Goal: Task Accomplishment & Management: Manage account settings

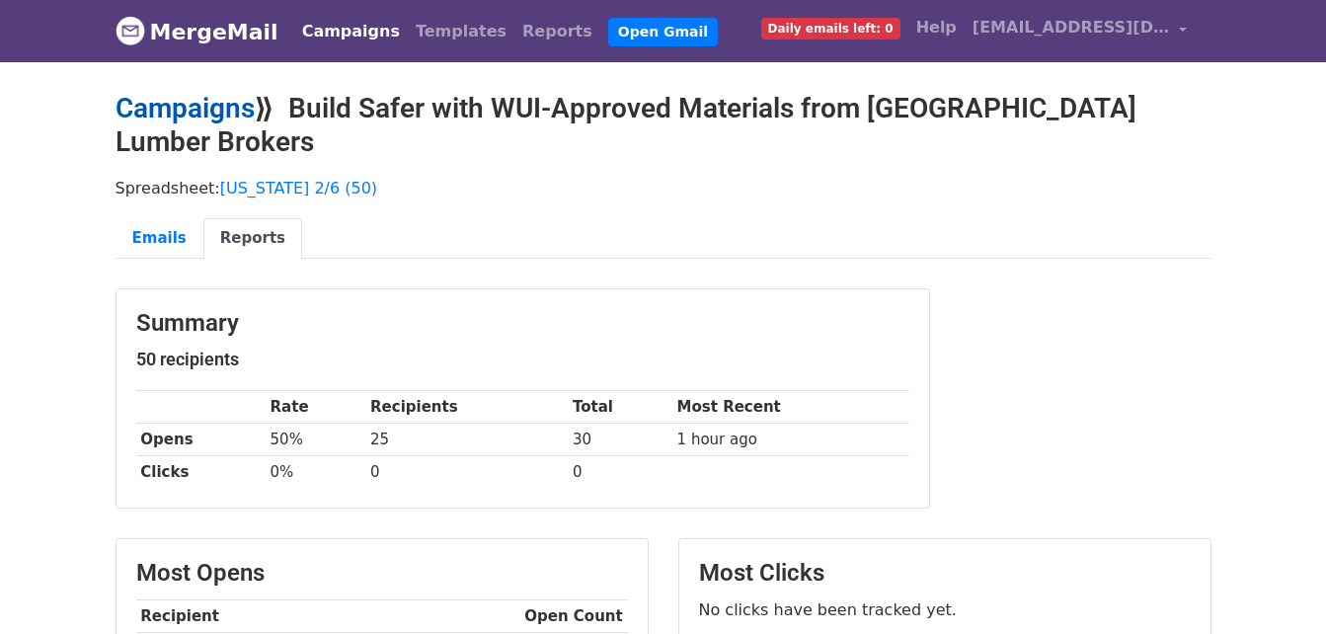
click at [227, 97] on link "Campaigns" at bounding box center [185, 108] width 139 height 33
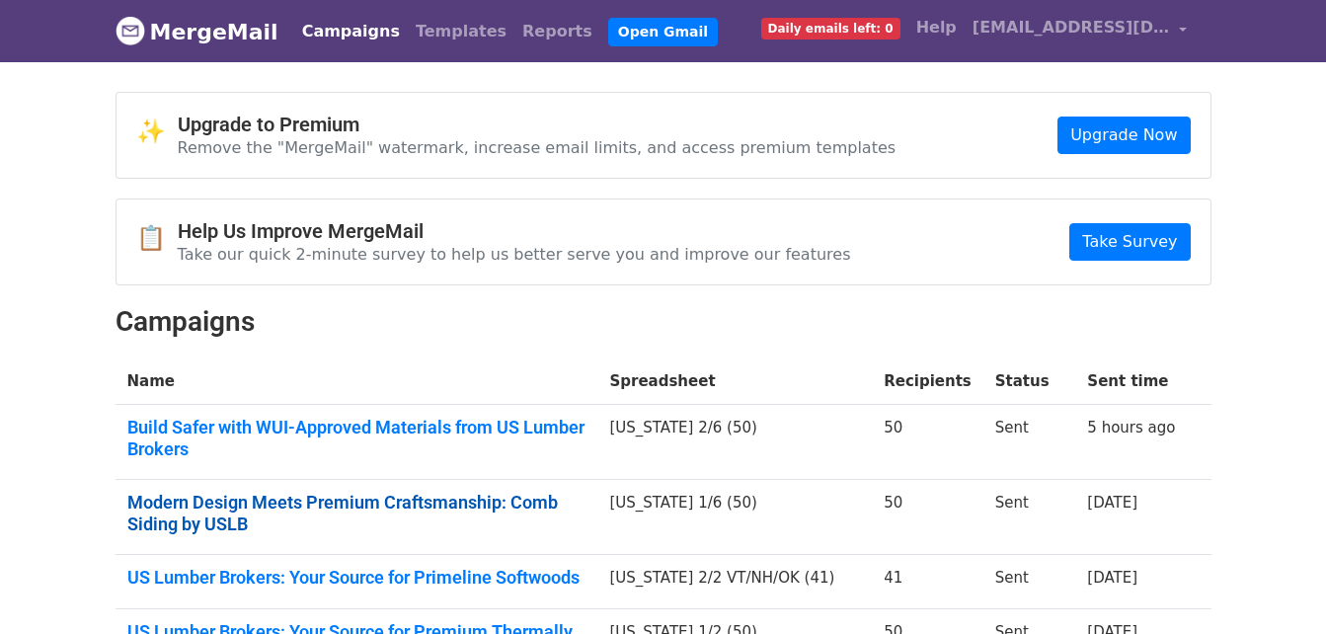
click at [521, 492] on link "Modern Design Meets Premium Craftsmanship: Comb Siding by USLB" at bounding box center [356, 513] width 459 height 42
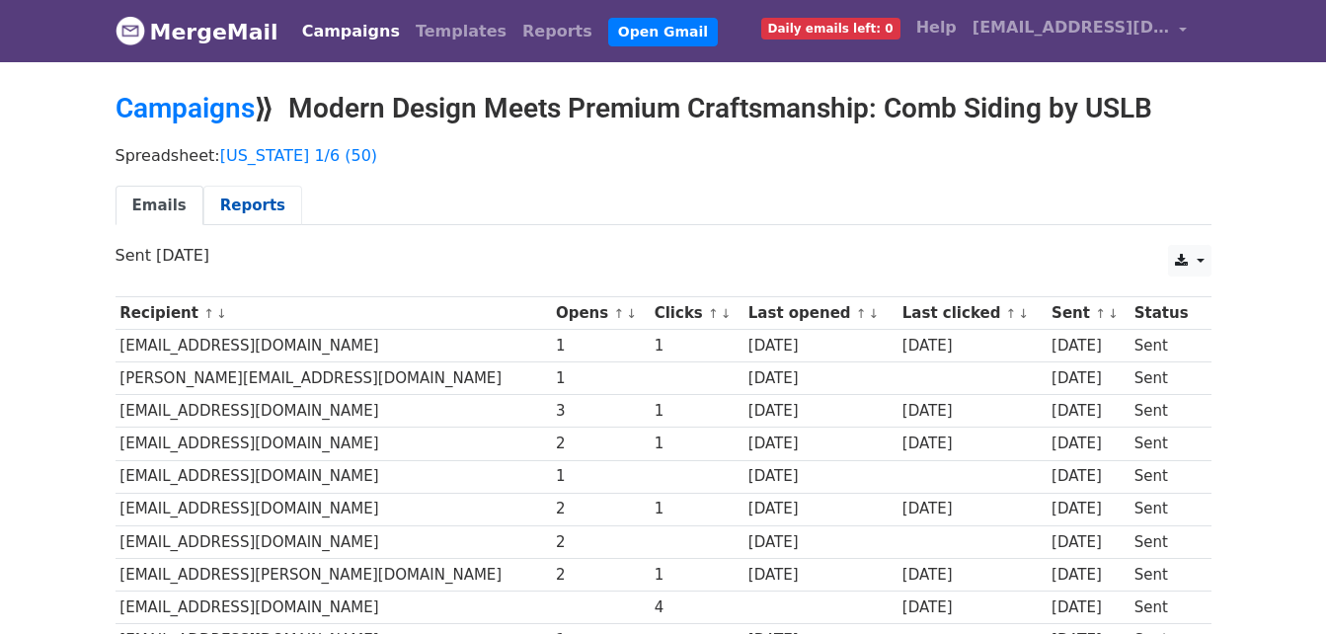
click at [240, 201] on link "Reports" at bounding box center [252, 206] width 99 height 40
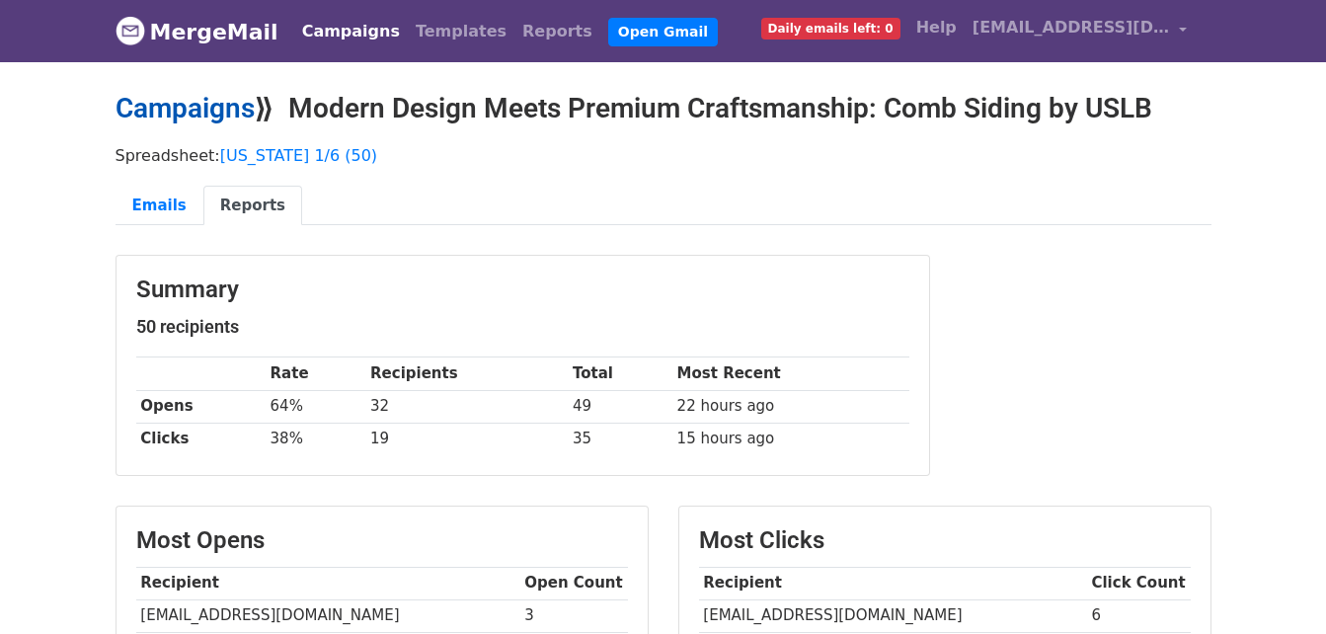
click at [198, 109] on link "Campaigns" at bounding box center [185, 108] width 139 height 33
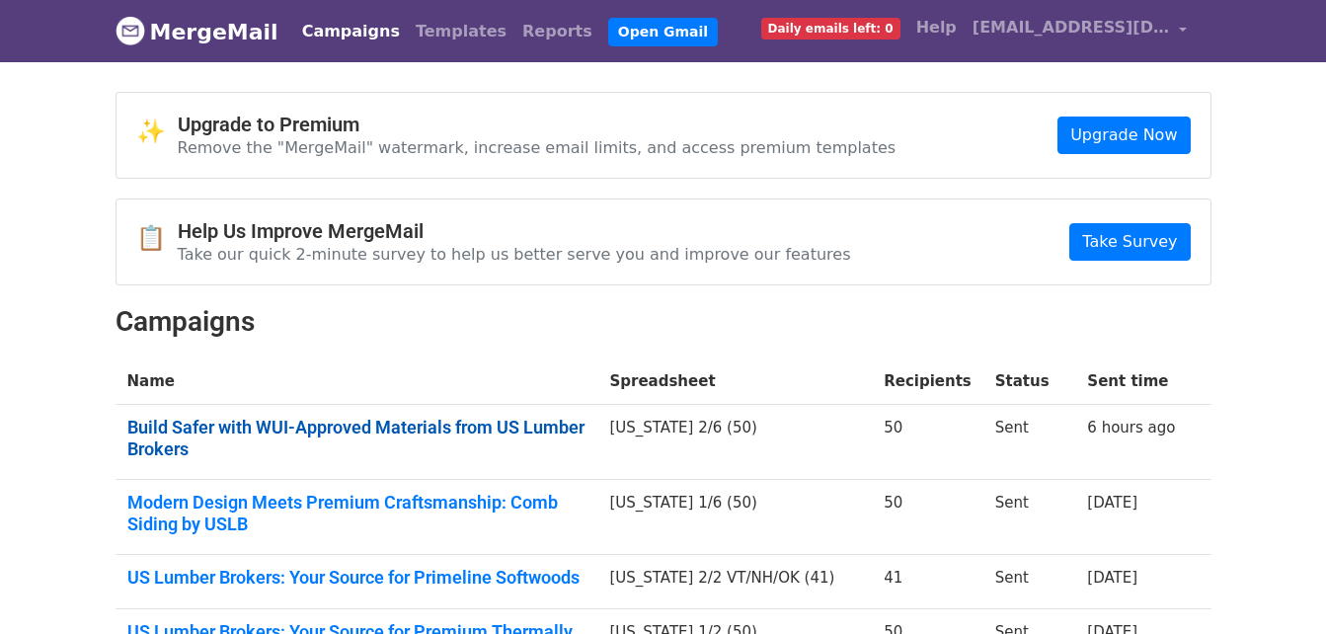
click at [547, 421] on link "Build Safer with WUI-Approved Materials from US Lumber Brokers" at bounding box center [356, 438] width 459 height 42
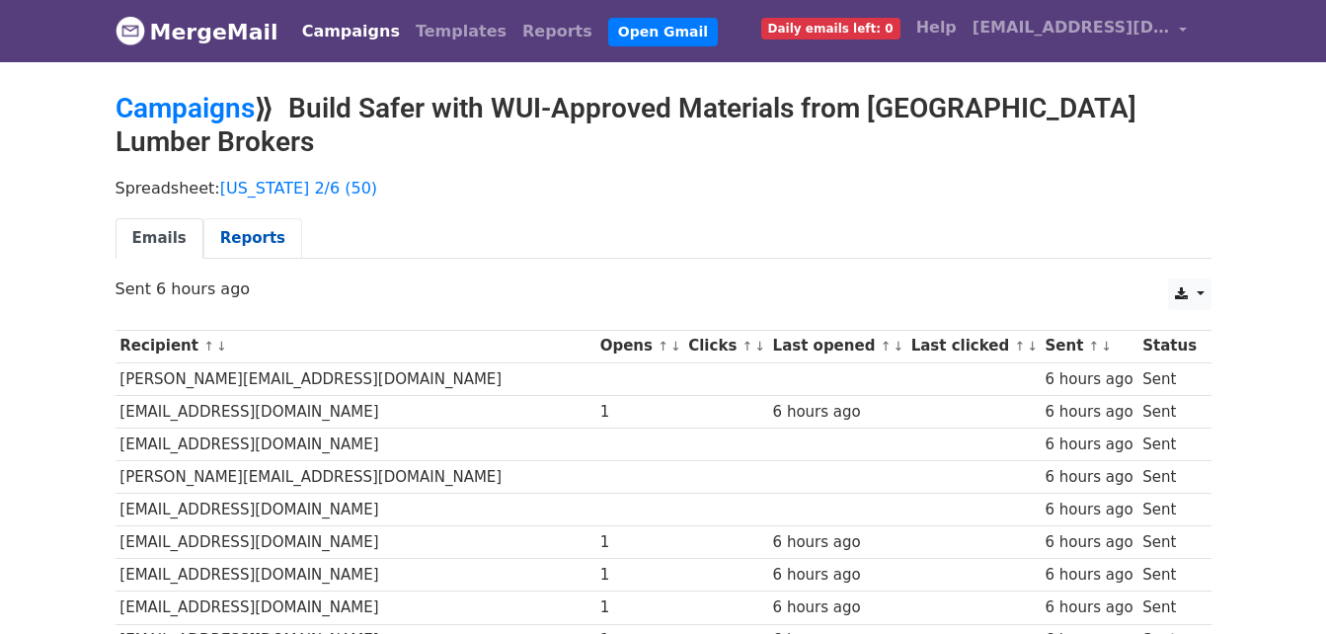
click at [253, 218] on link "Reports" at bounding box center [252, 238] width 99 height 40
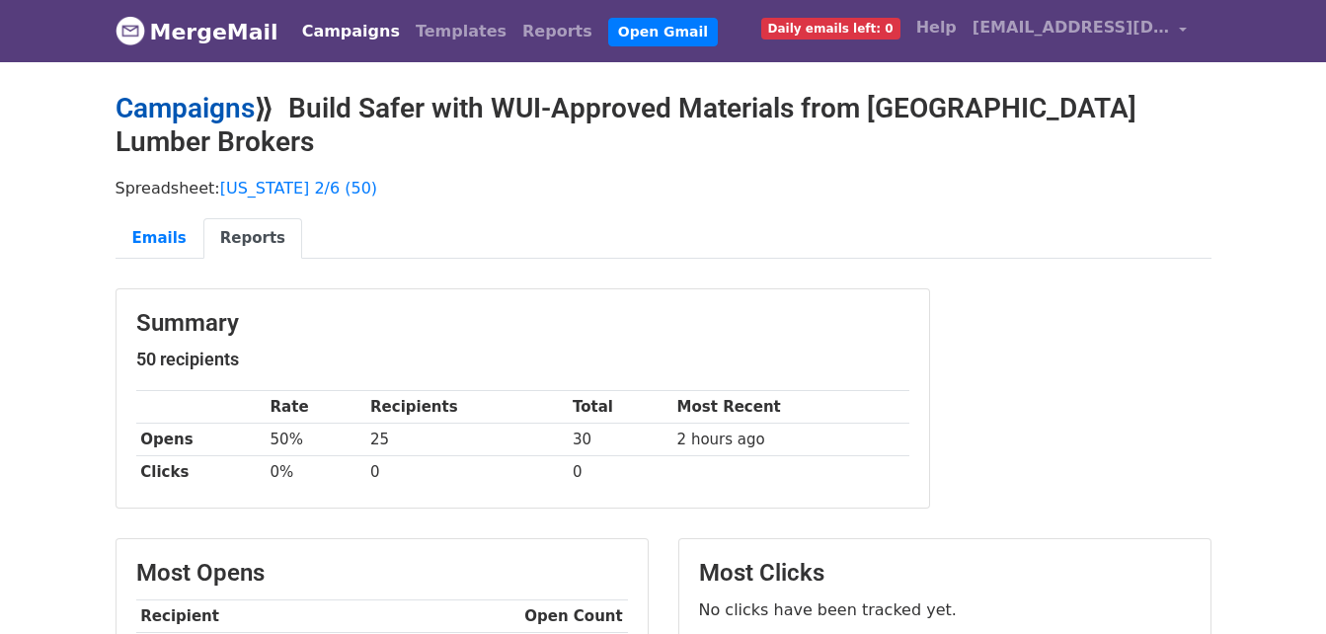
click at [187, 119] on link "Campaigns" at bounding box center [185, 108] width 139 height 33
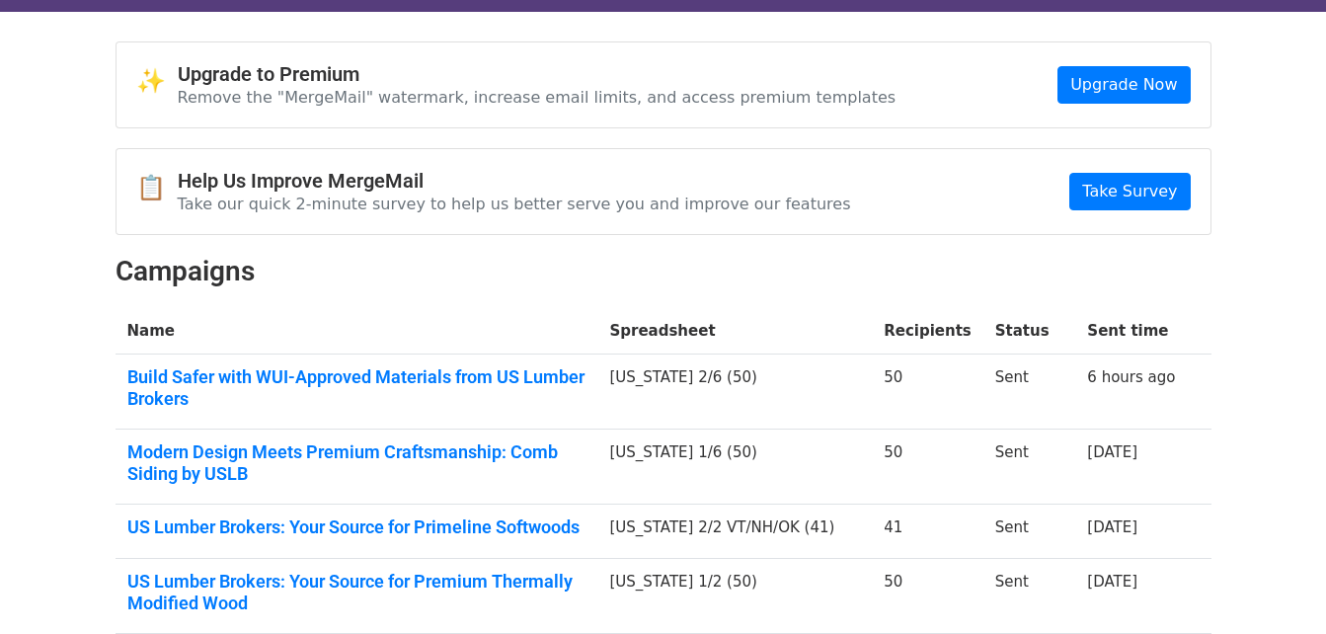
scroll to position [99, 0]
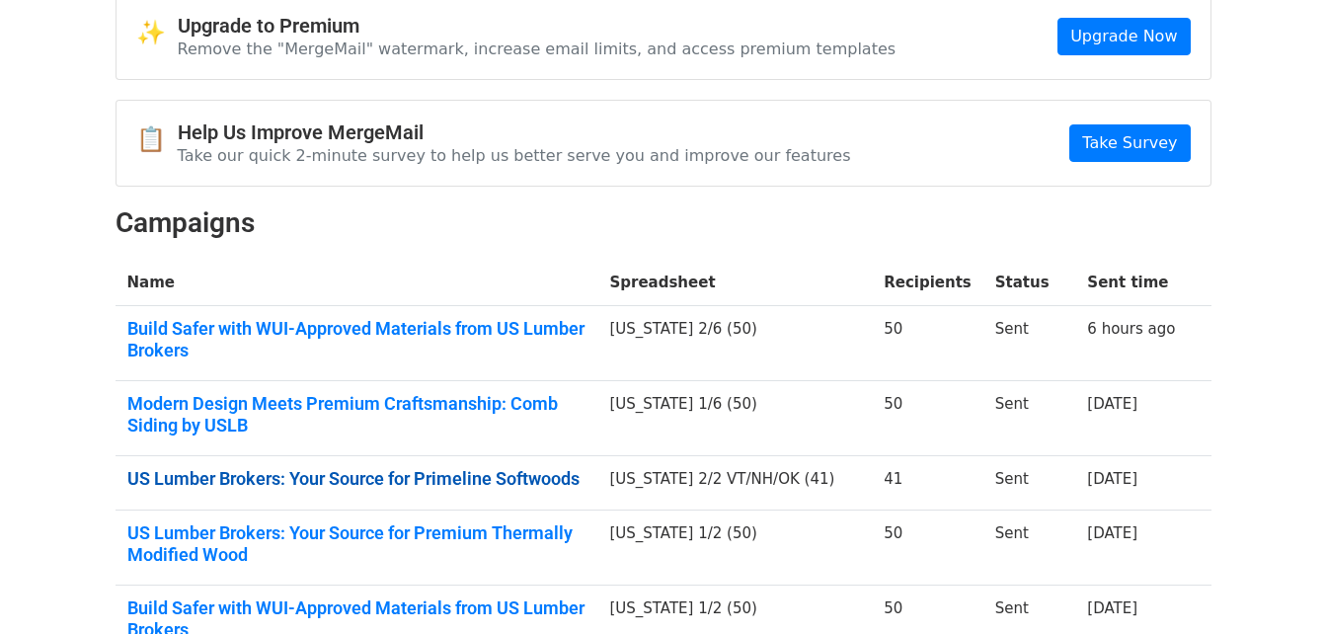
click at [522, 468] on link "US Lumber Brokers: Your Source for Primeline Softwoods" at bounding box center [356, 479] width 459 height 22
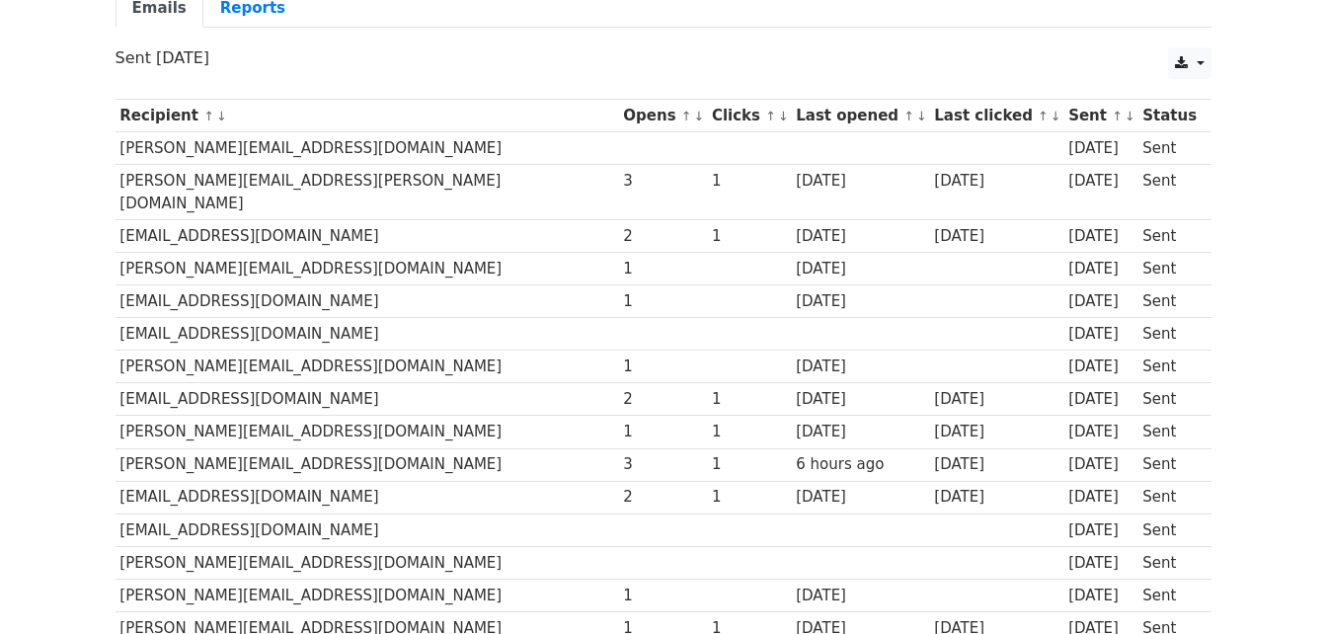
scroll to position [296, 0]
